Goal: Communication & Community: Connect with others

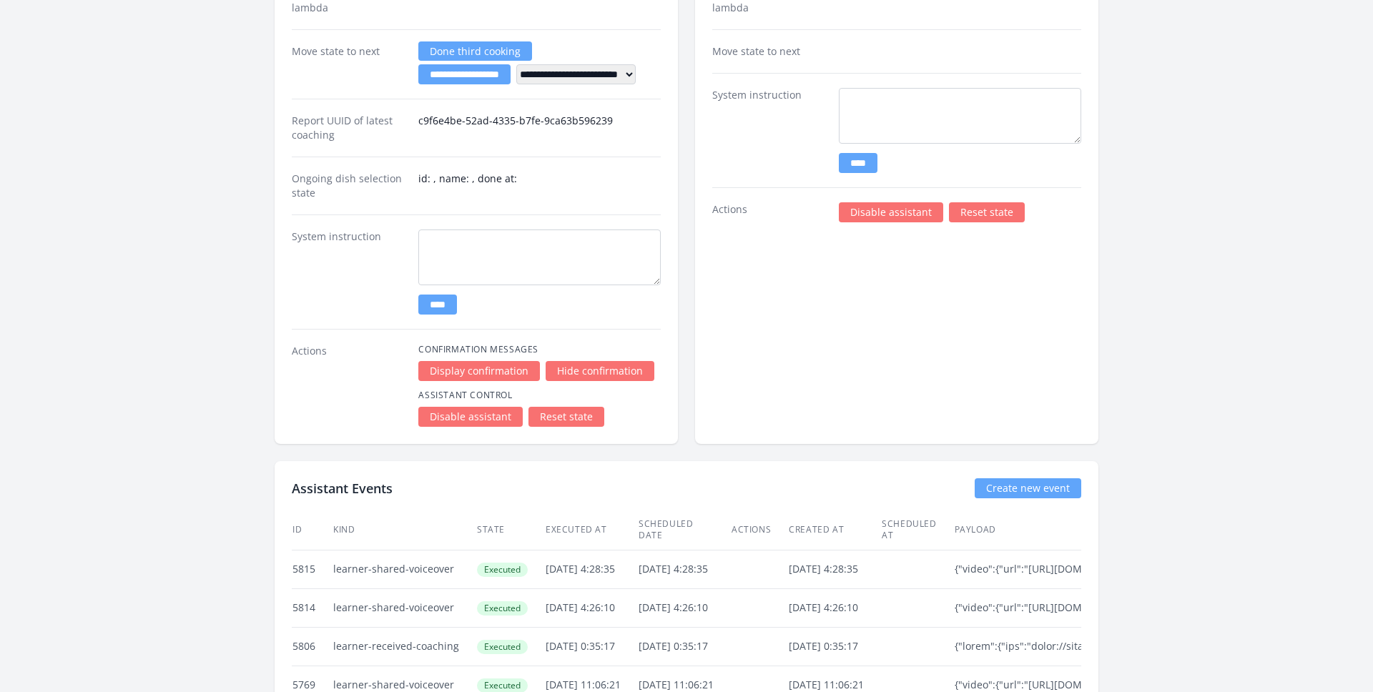
scroll to position [2659, 0]
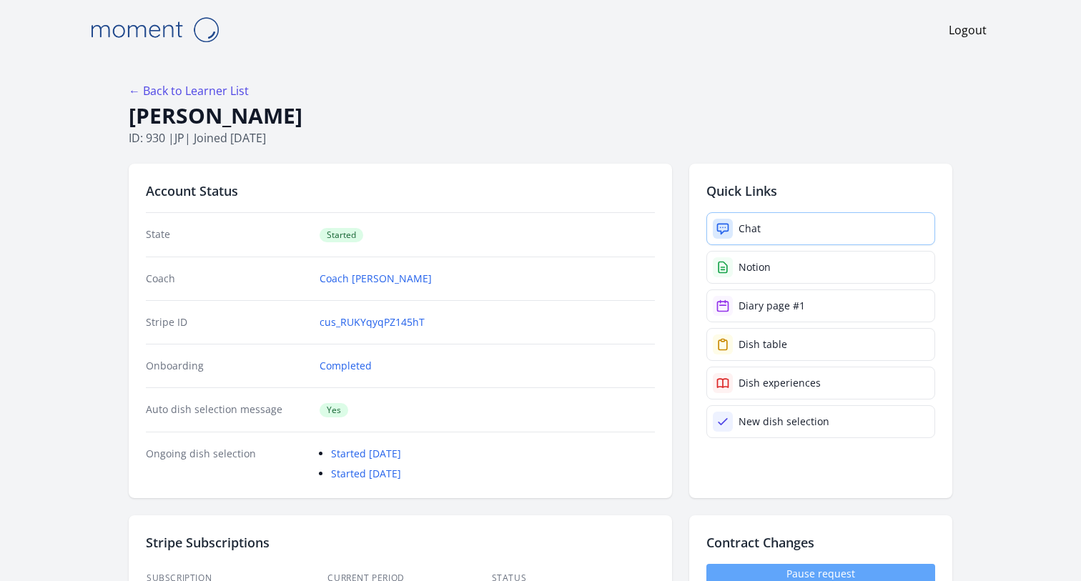
click at [732, 230] on div at bounding box center [723, 229] width 20 height 20
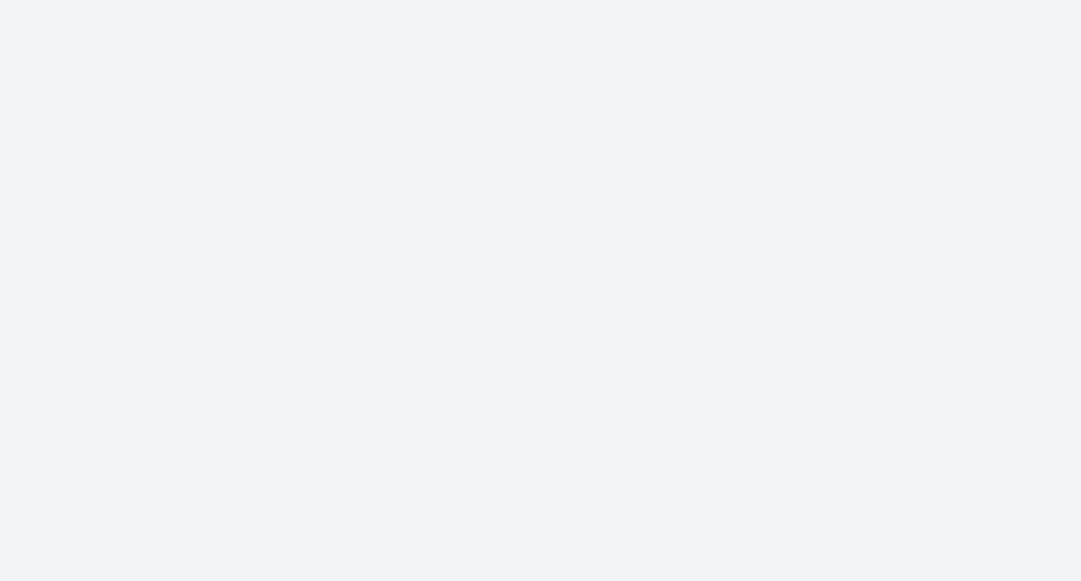
scroll to position [45, 0]
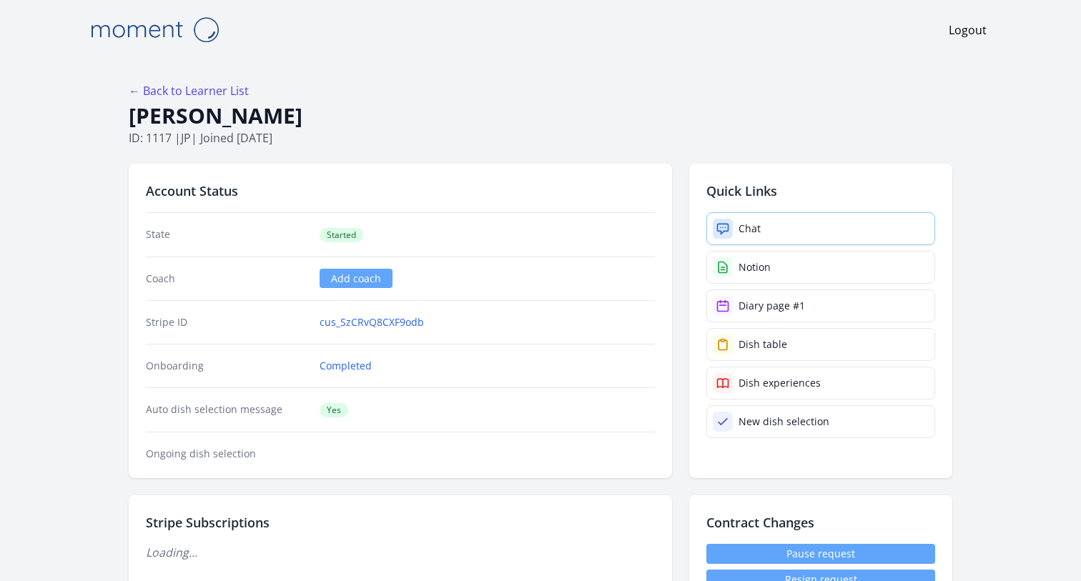
click at [787, 223] on link "Chat" at bounding box center [820, 228] width 229 height 33
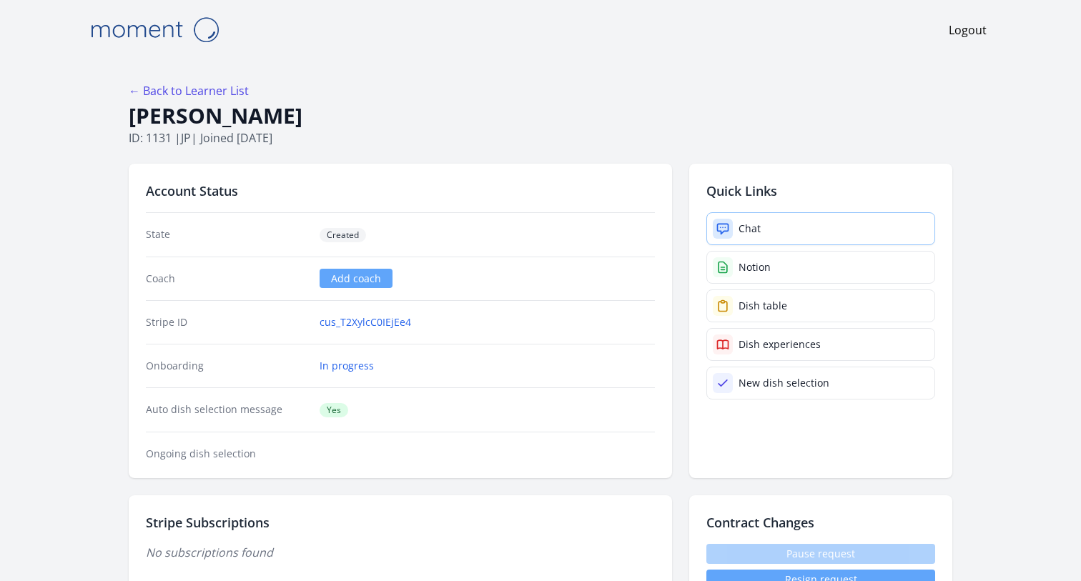
click at [767, 223] on link "Chat" at bounding box center [820, 228] width 229 height 33
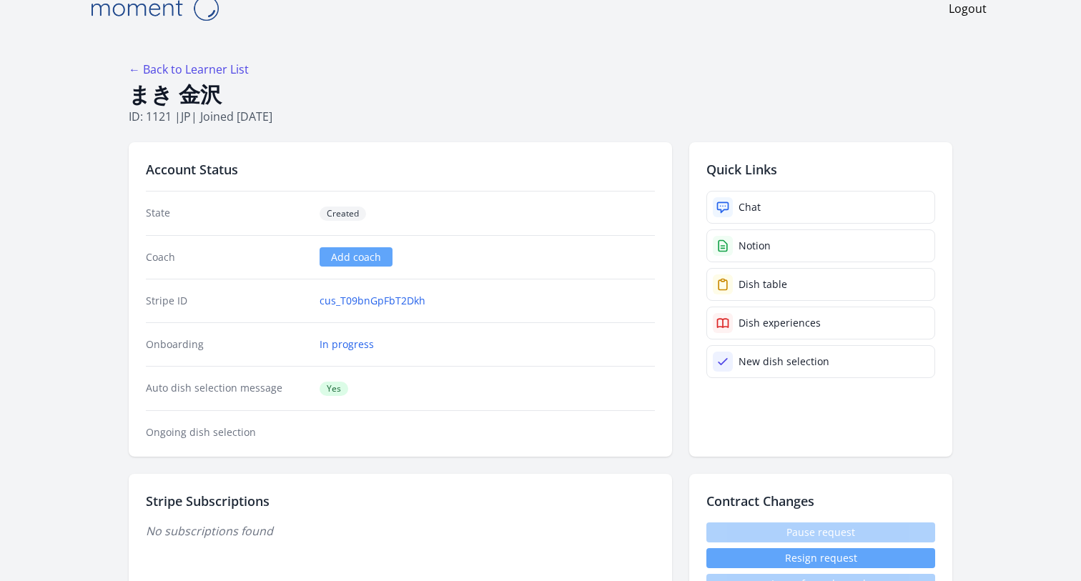
scroll to position [24, 0]
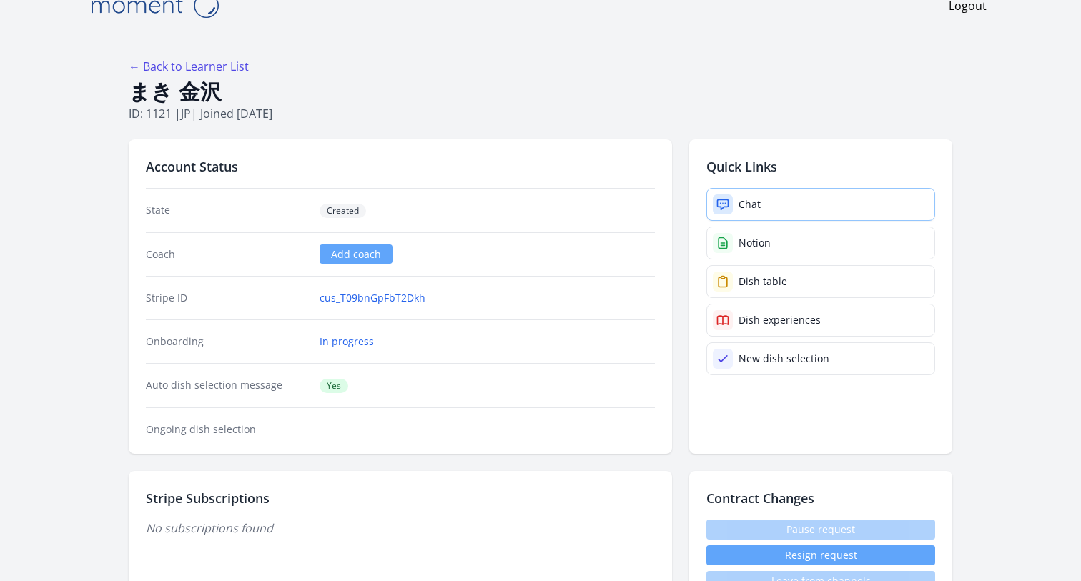
click at [762, 210] on link "Chat" at bounding box center [820, 204] width 229 height 33
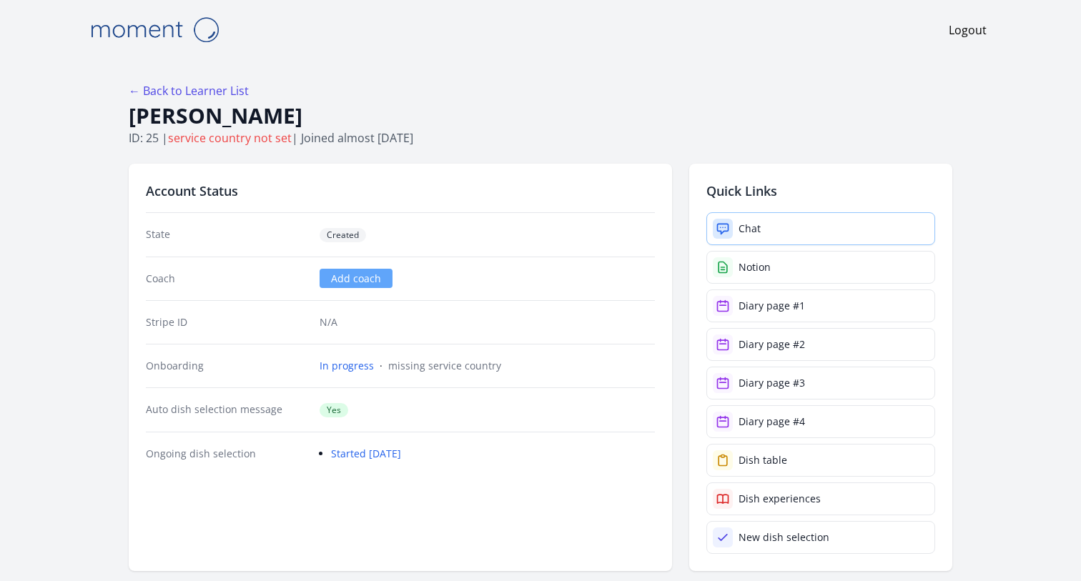
click at [819, 228] on link "Chat" at bounding box center [820, 228] width 229 height 33
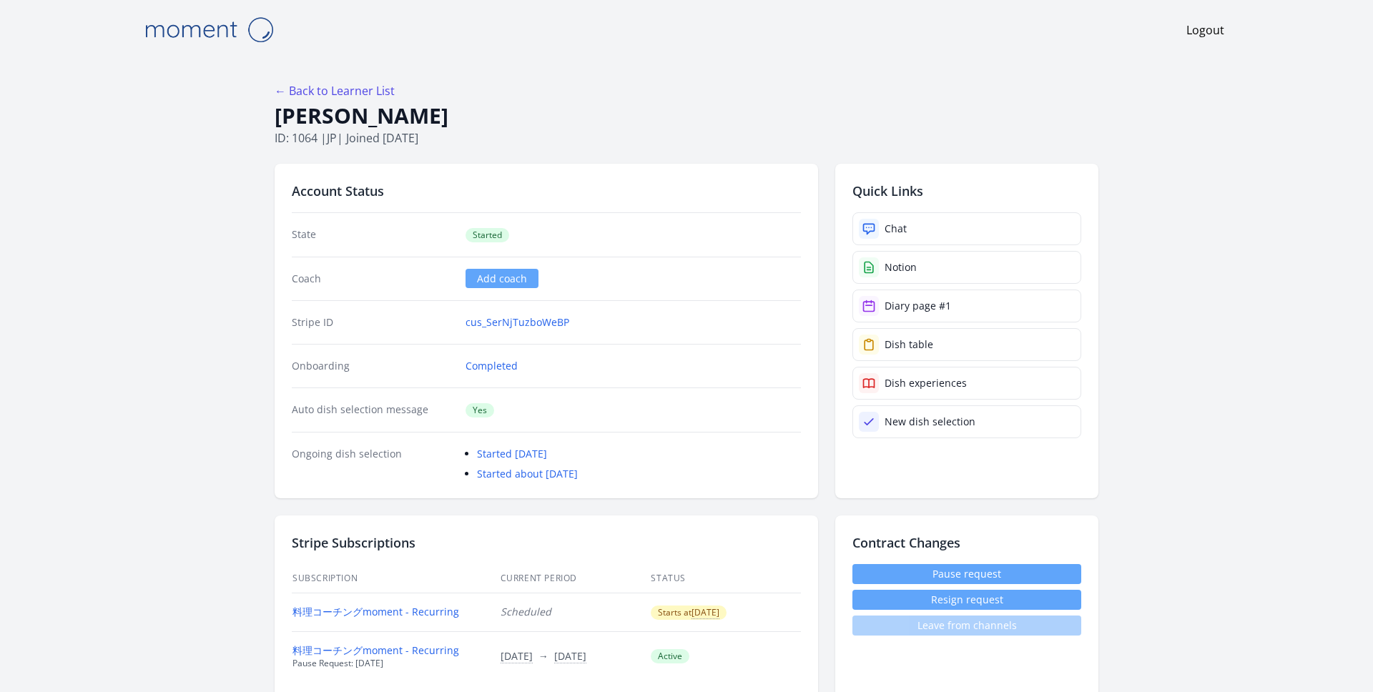
scroll to position [2659, 0]
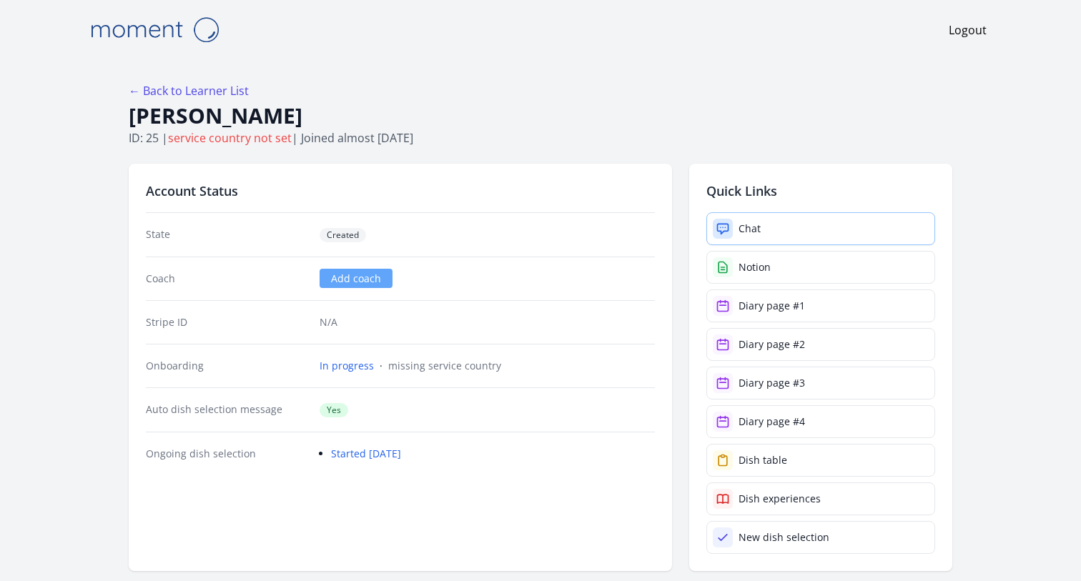
click at [844, 225] on link "Chat" at bounding box center [820, 228] width 229 height 33
